Goal: Find specific page/section: Locate a particular part of the current website

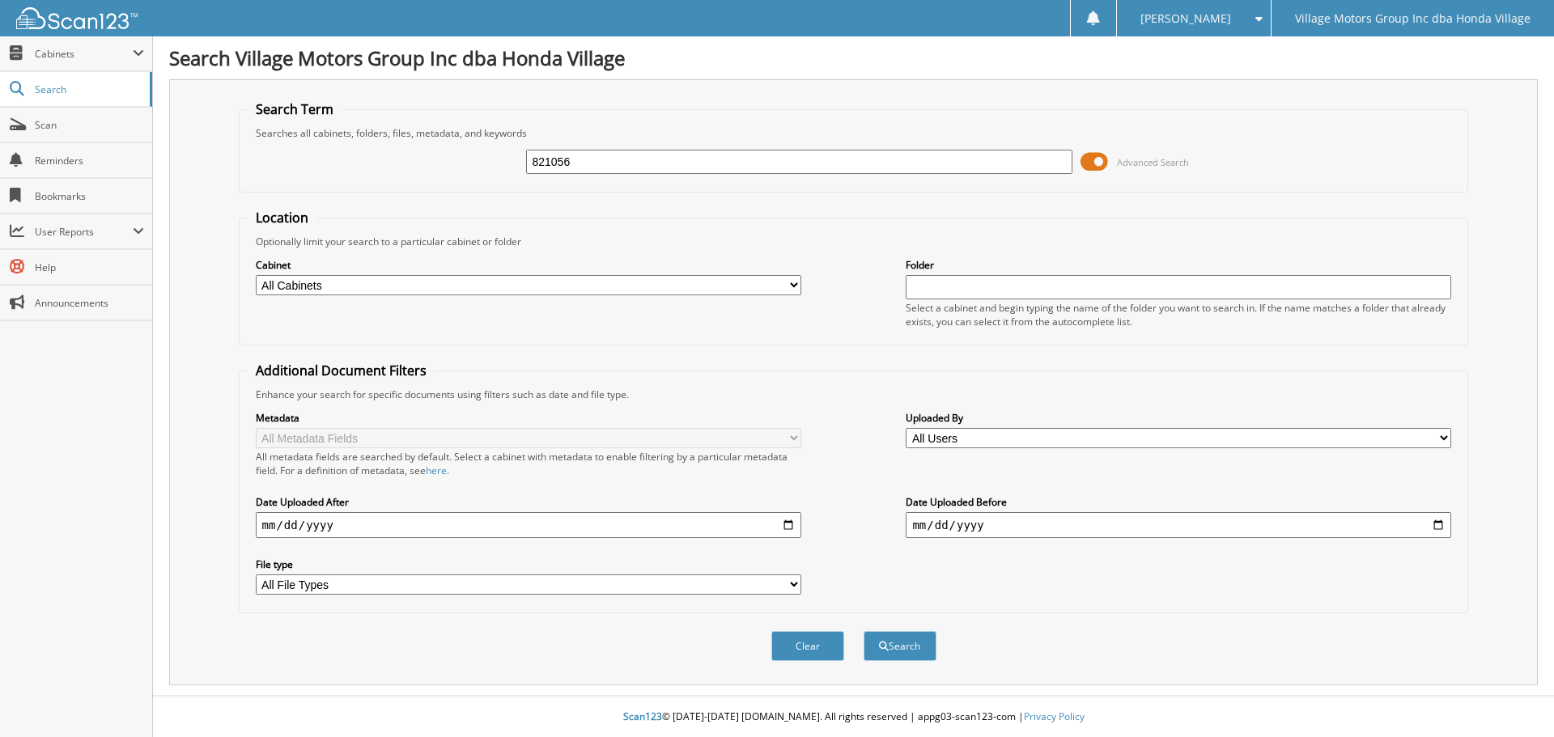
type input "821056"
click at [864, 631] on button "Search" at bounding box center [900, 646] width 73 height 30
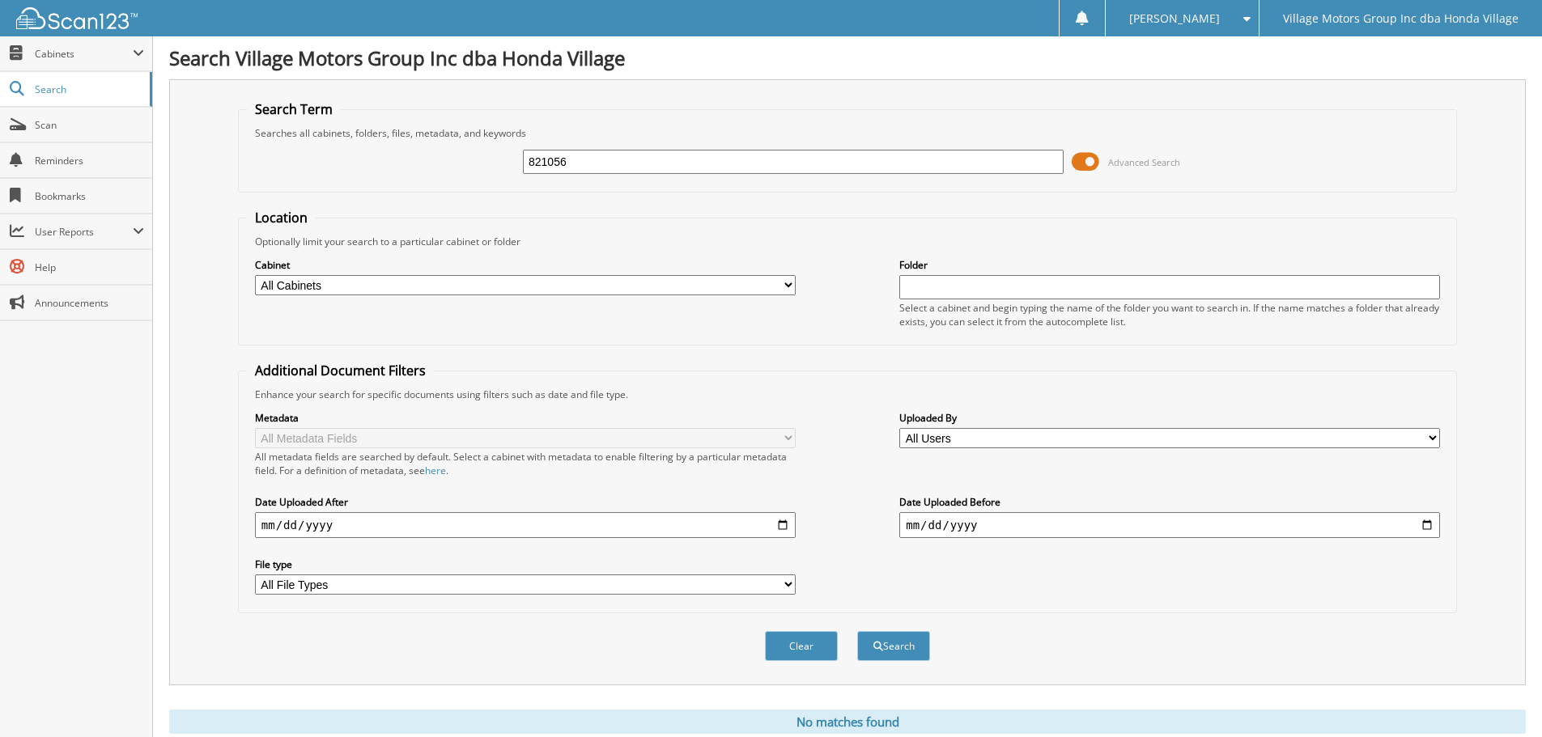
drag, startPoint x: 584, startPoint y: 167, endPoint x: 424, endPoint y: 181, distance: 160.9
click at [424, 181] on div "821056 Advanced Search" at bounding box center [847, 162] width 1201 height 44
type input "811485"
click at [857, 631] on button "Search" at bounding box center [893, 646] width 73 height 30
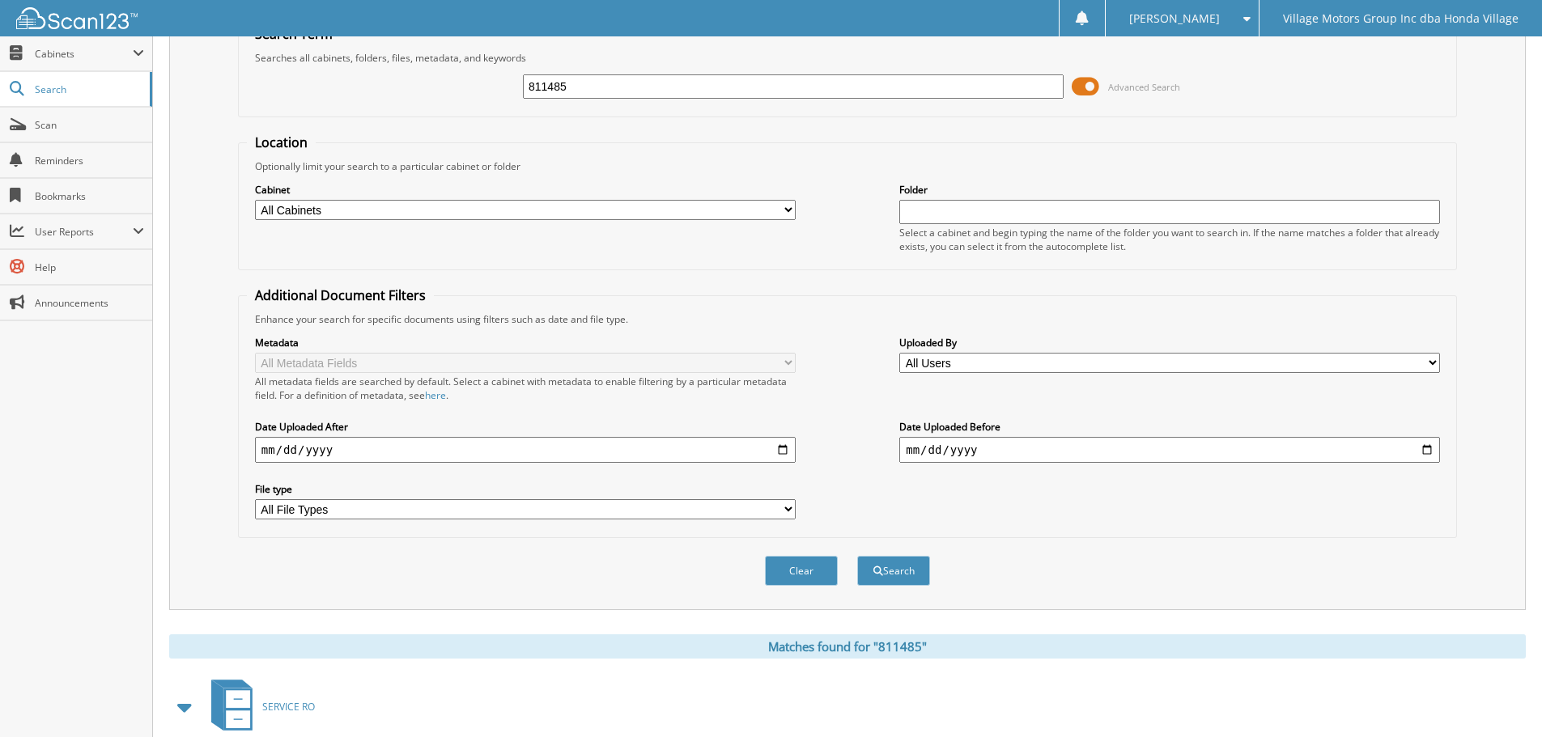
scroll to position [231, 0]
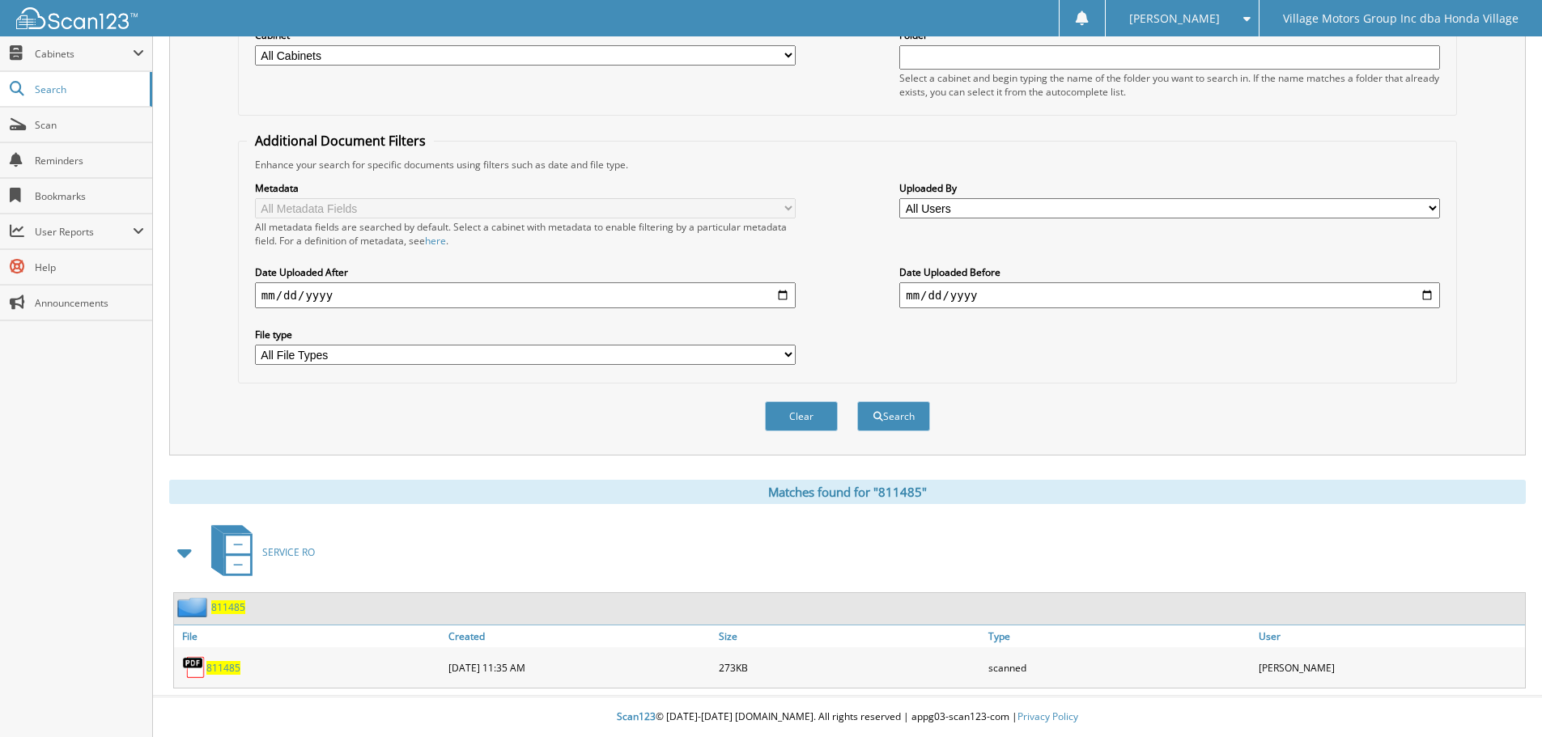
click at [225, 668] on span "811485" at bounding box center [223, 668] width 34 height 14
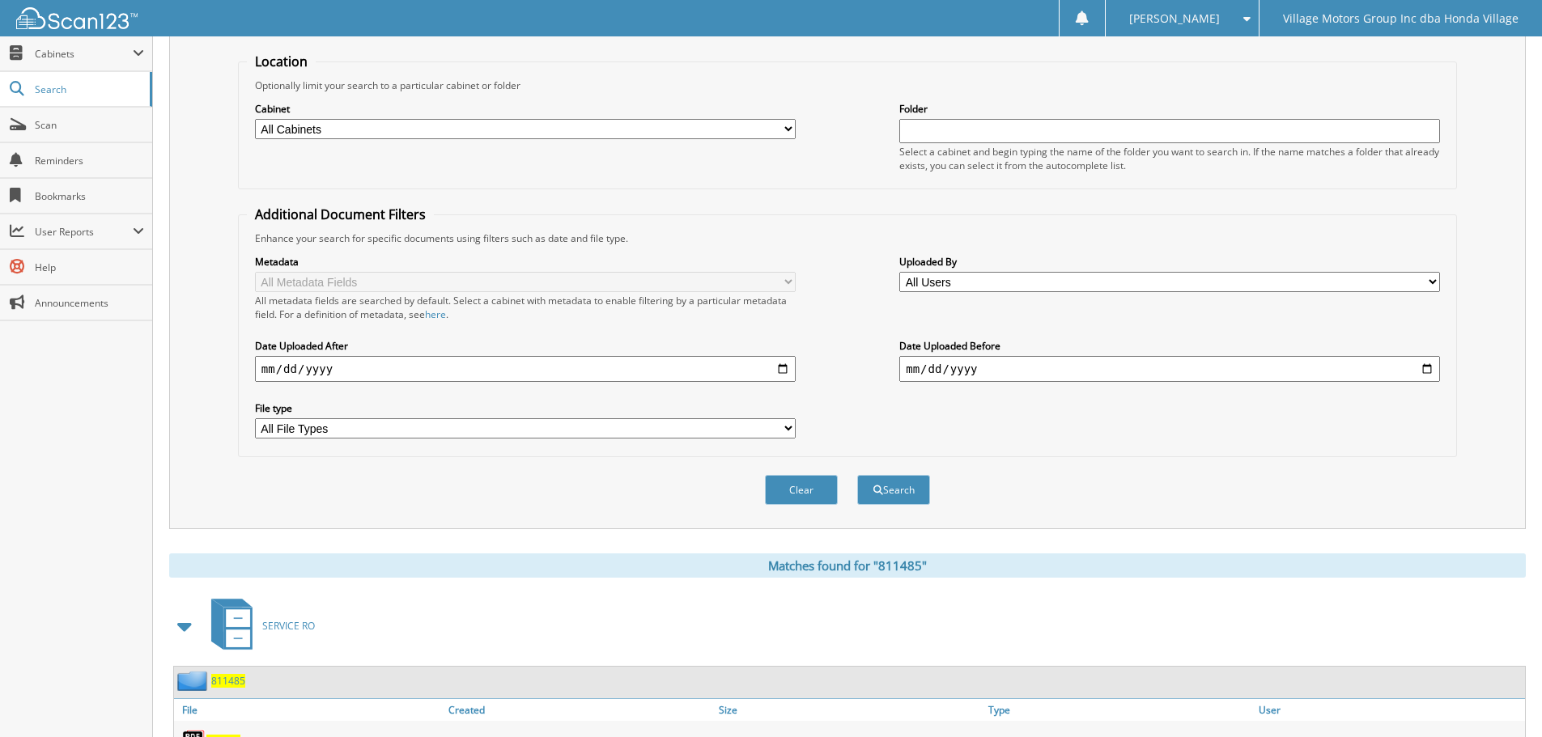
scroll to position [0, 0]
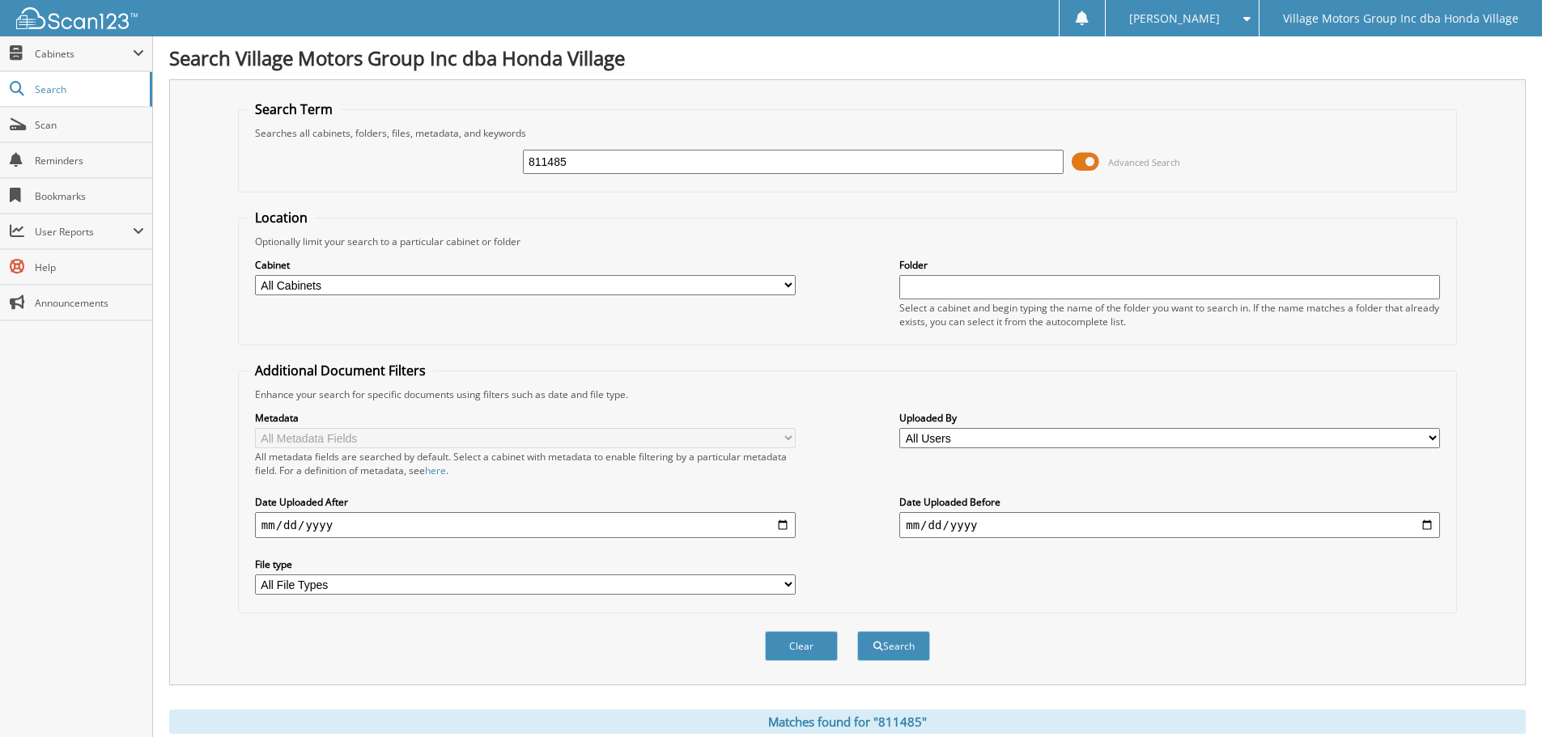
drag, startPoint x: 594, startPoint y: 172, endPoint x: 388, endPoint y: 198, distance: 207.9
click at [388, 198] on form "Search Term Searches all cabinets, folders, files, metadata, and keywords 81148…" at bounding box center [847, 389] width 1219 height 579
type input "811333"
click at [857, 631] on button "Search" at bounding box center [893, 646] width 73 height 30
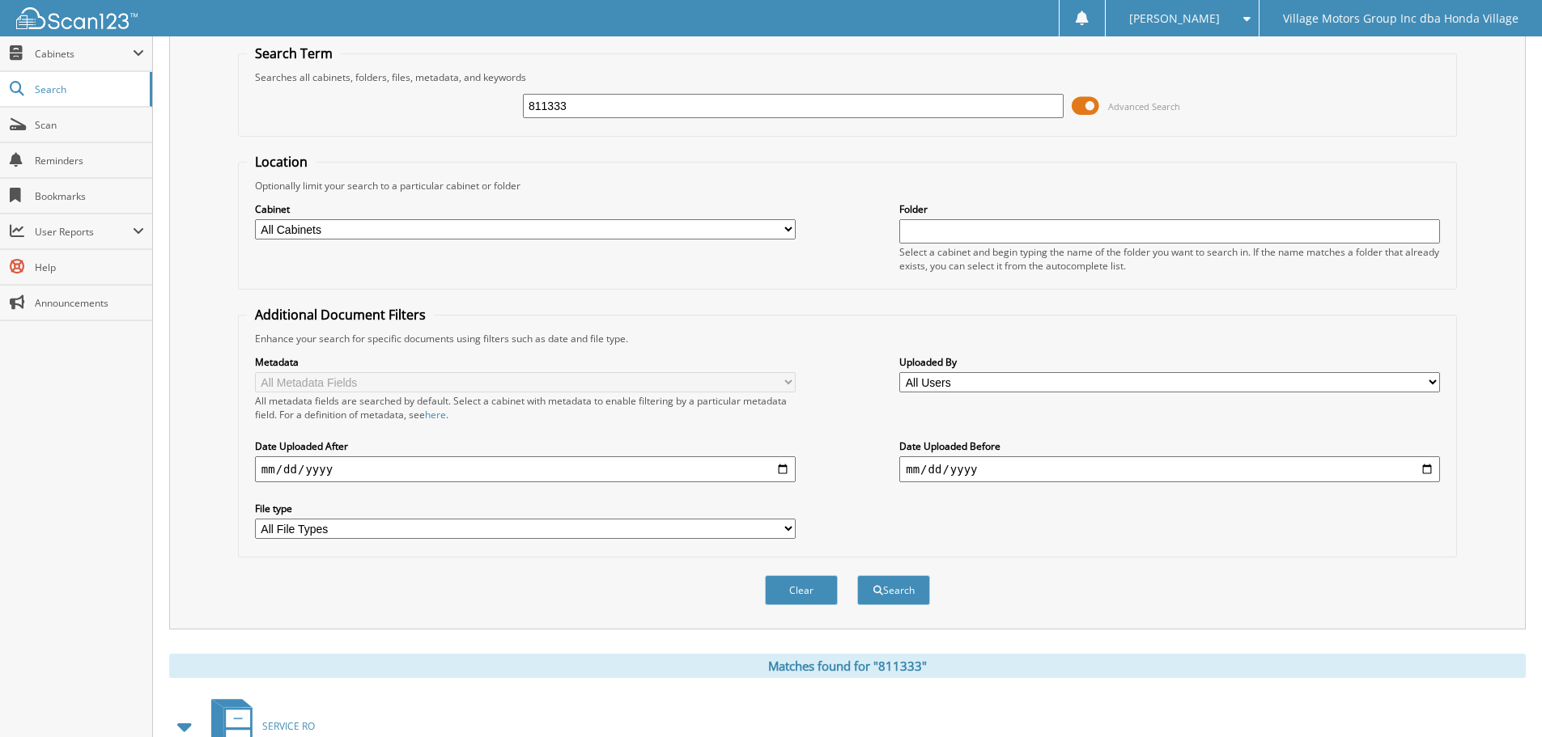
scroll to position [231, 0]
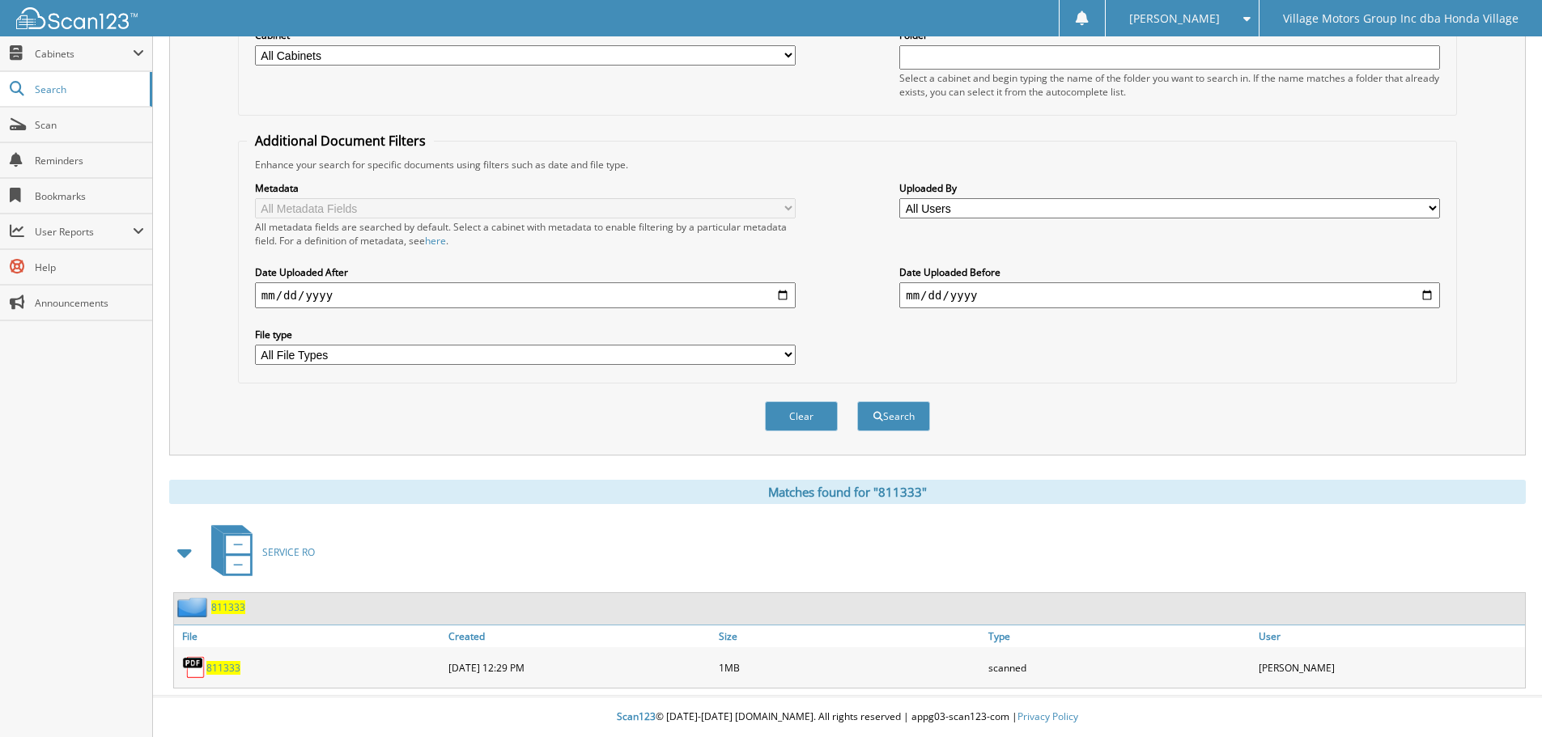
click at [226, 665] on span "811333" at bounding box center [223, 668] width 34 height 14
